Goal: Task Accomplishment & Management: Use online tool/utility

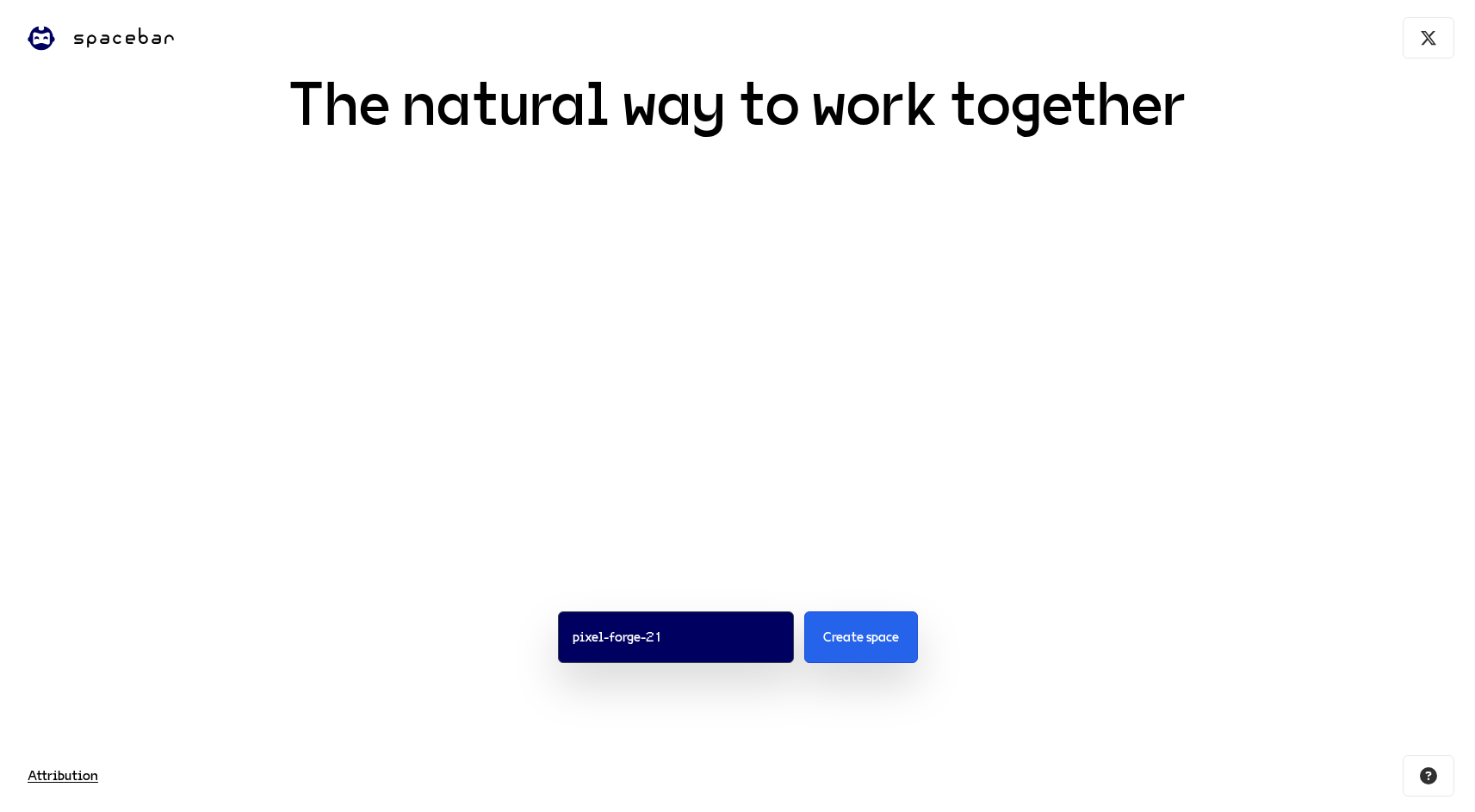
scroll to position [64, 0]
click at [675, 633] on input "pixel-forge-21" at bounding box center [676, 637] width 236 height 51
click at [826, 639] on span "Create space" at bounding box center [862, 637] width 76 height 21
click at [666, 628] on input "pixel-forge-21" at bounding box center [676, 637] width 236 height 51
click at [704, 636] on input "pixel-forge-21" at bounding box center [676, 637] width 236 height 51
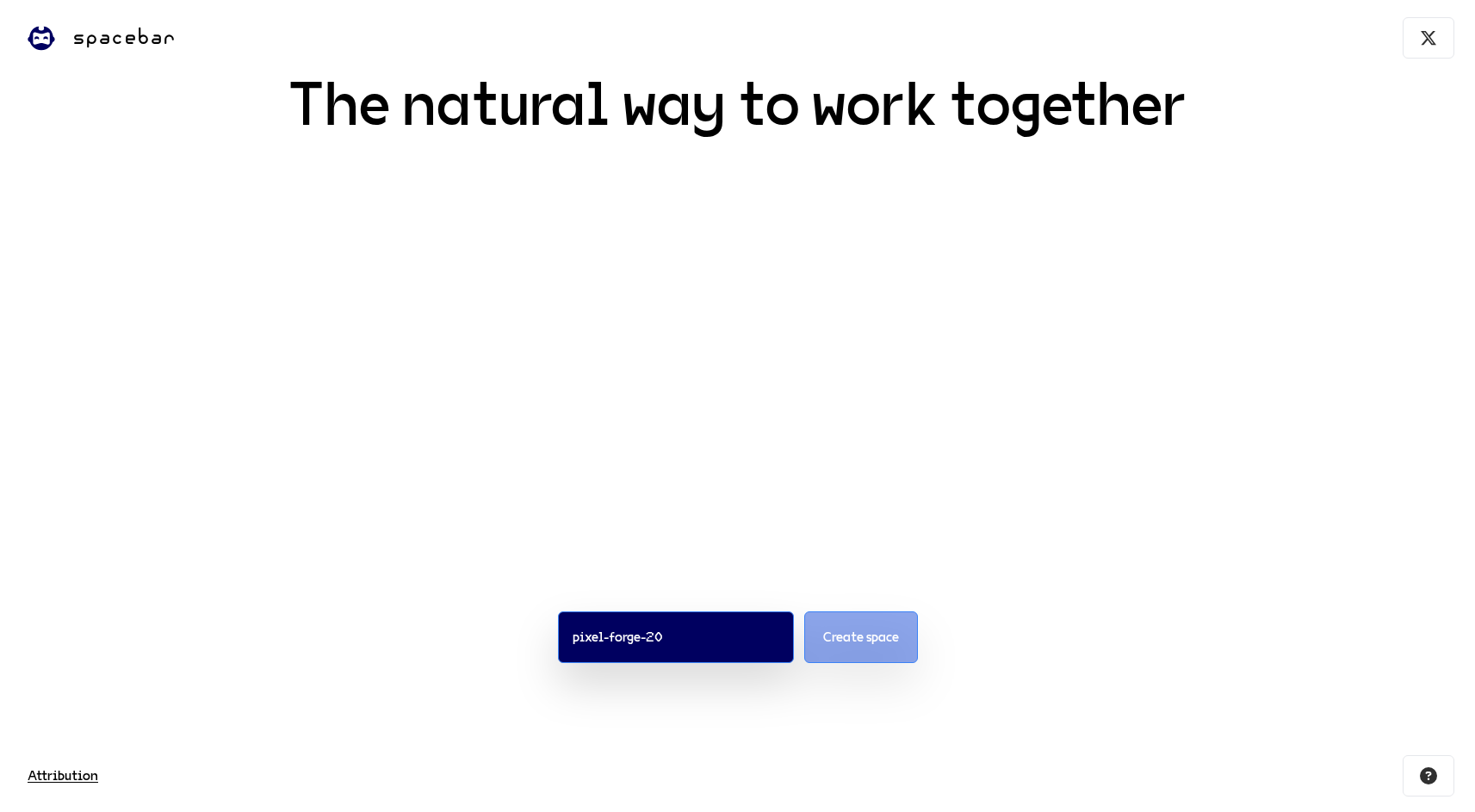
type input "pixel-forge-20"
click at [863, 642] on span "Create space" at bounding box center [862, 637] width 76 height 21
click at [112, 42] on span "spacebar" at bounding box center [124, 38] width 103 height 38
click at [78, 783] on span "Attribution" at bounding box center [63, 776] width 70 height 21
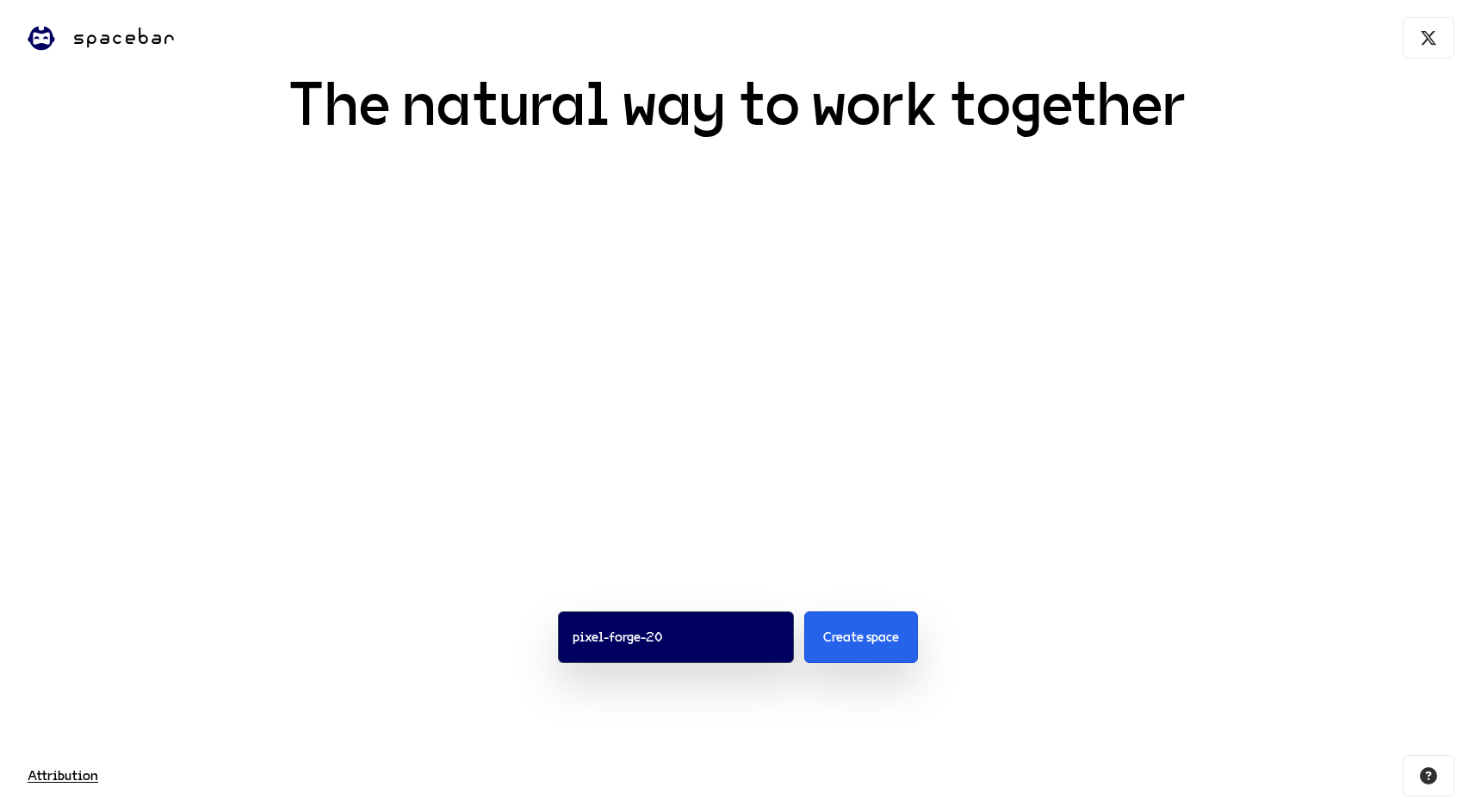
click at [1260, 696] on div "pixel-forge-20 Create space" at bounding box center [737, 638] width 1475 height 225
click at [1437, 785] on icon at bounding box center [1428, 776] width 17 height 17
click at [614, 465] on video at bounding box center [737, 375] width 1106 height 300
click at [1434, 40] on icon at bounding box center [1428, 37] width 17 height 17
click at [46, 30] on img at bounding box center [42, 38] width 42 height 42
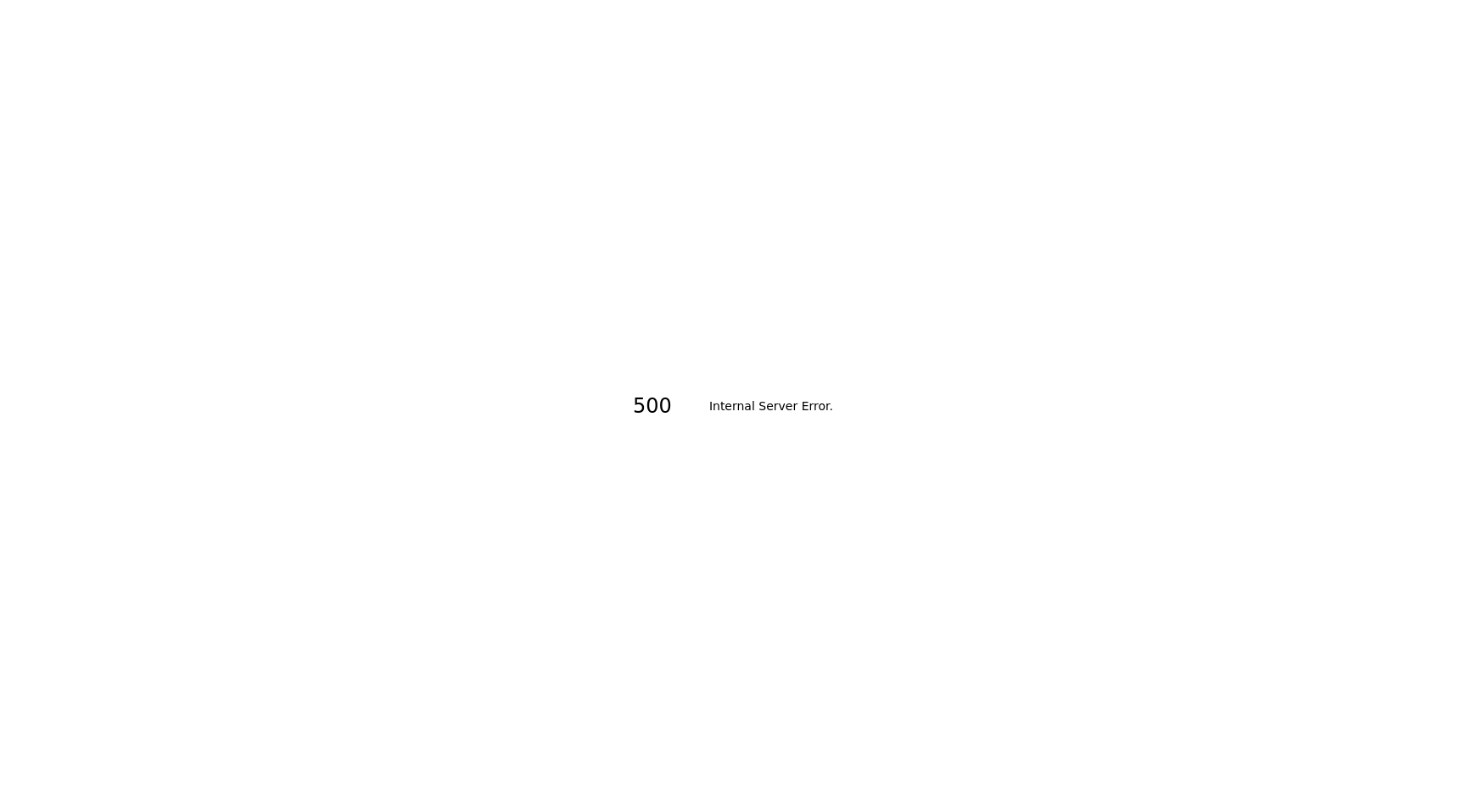
click at [660, 415] on h1 "500" at bounding box center [662, 406] width 60 height 41
